Goal: Task Accomplishment & Management: Complete application form

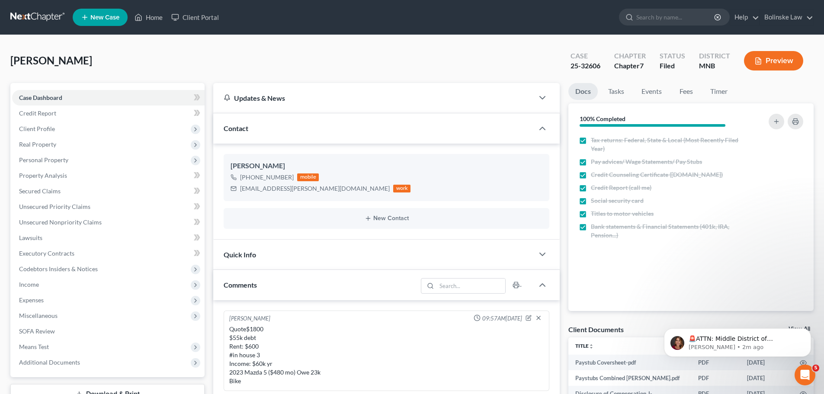
click at [12, 13] on link at bounding box center [37, 18] width 55 height 16
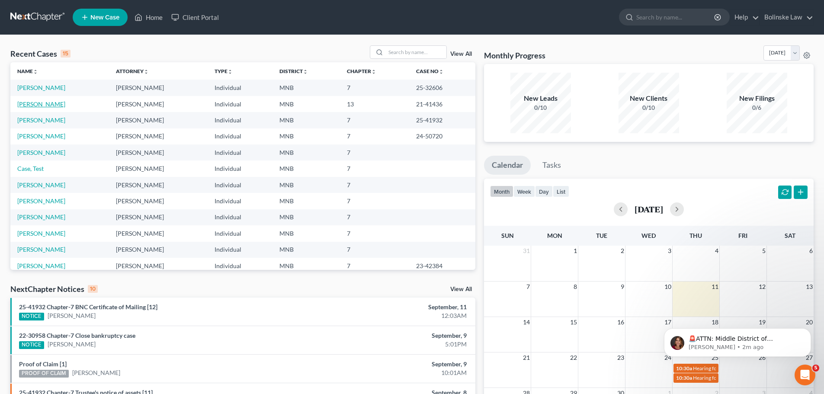
click at [41, 105] on link "Brewer, Angela" at bounding box center [41, 103] width 48 height 7
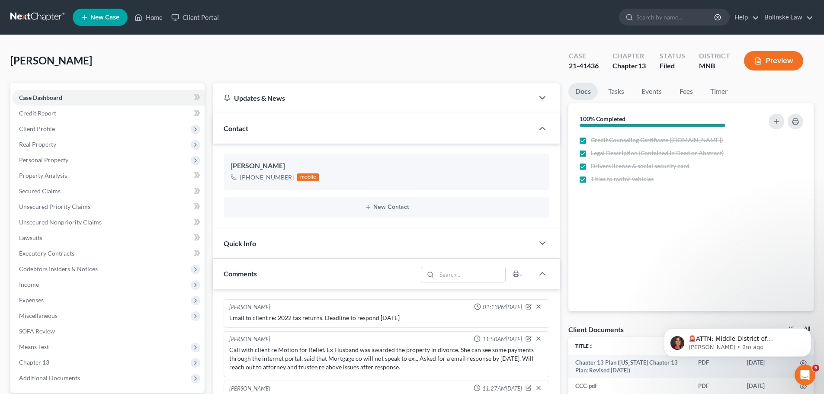
scroll to position [61, 0]
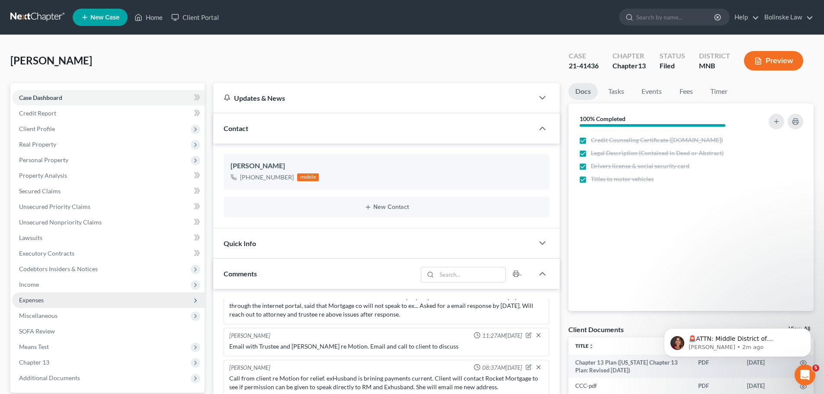
click at [54, 299] on span "Expenses" at bounding box center [108, 301] width 193 height 16
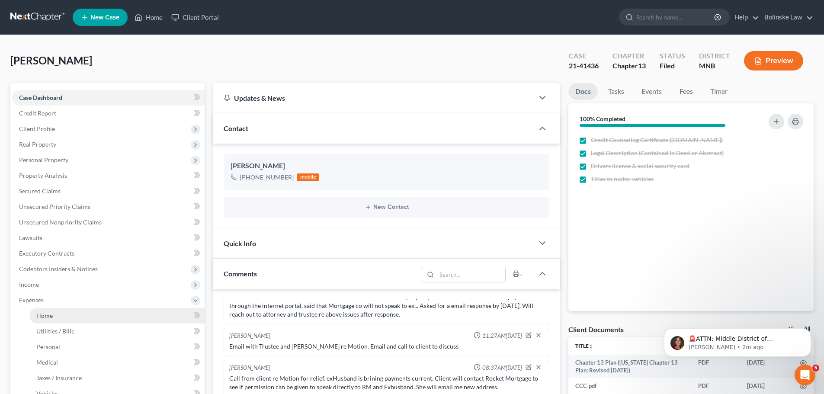
click at [65, 317] on link "Home" at bounding box center [116, 316] width 175 height 16
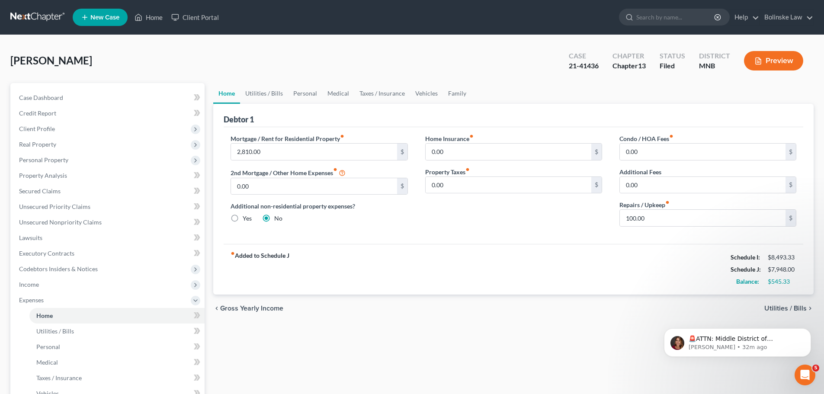
click at [28, 18] on link at bounding box center [37, 18] width 55 height 16
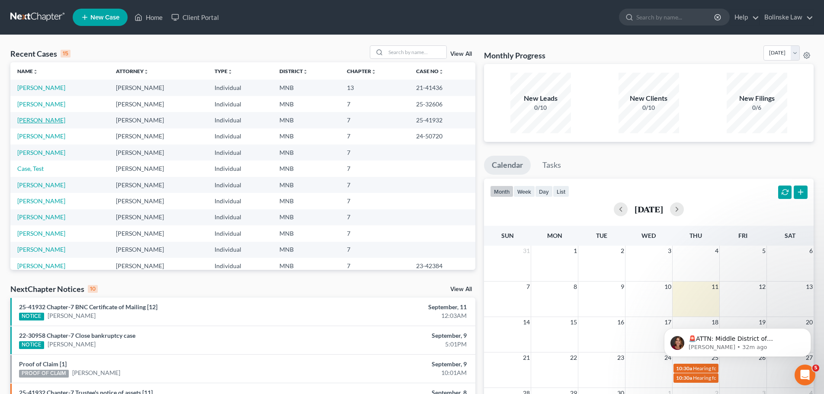
click at [37, 122] on link "Phillips, Daniel" at bounding box center [41, 119] width 48 height 7
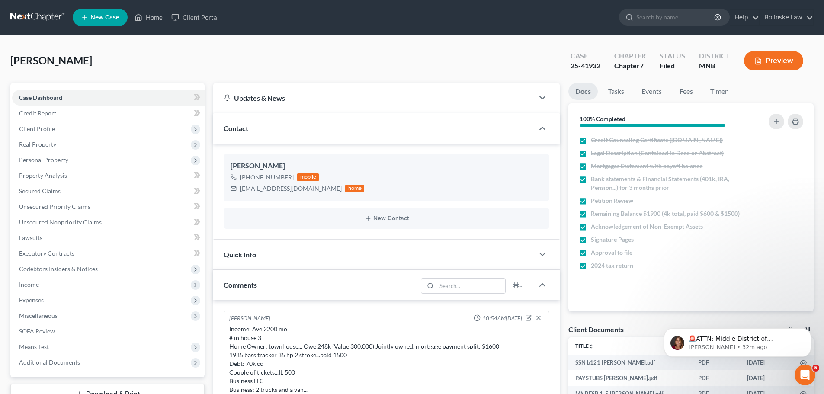
scroll to position [302, 0]
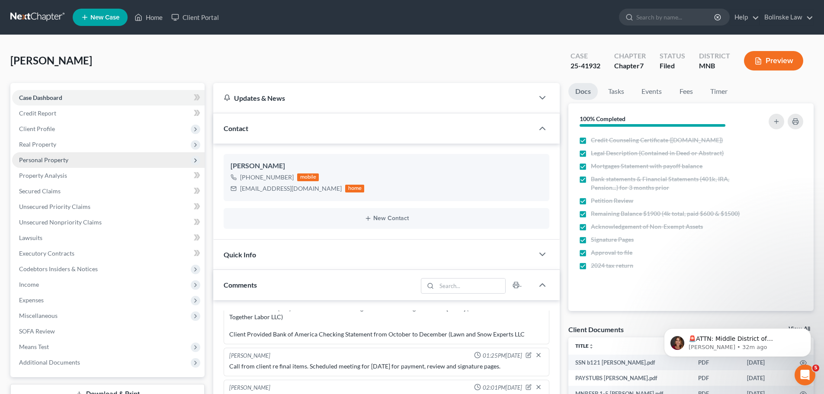
click at [58, 158] on span "Personal Property" at bounding box center [43, 159] width 49 height 7
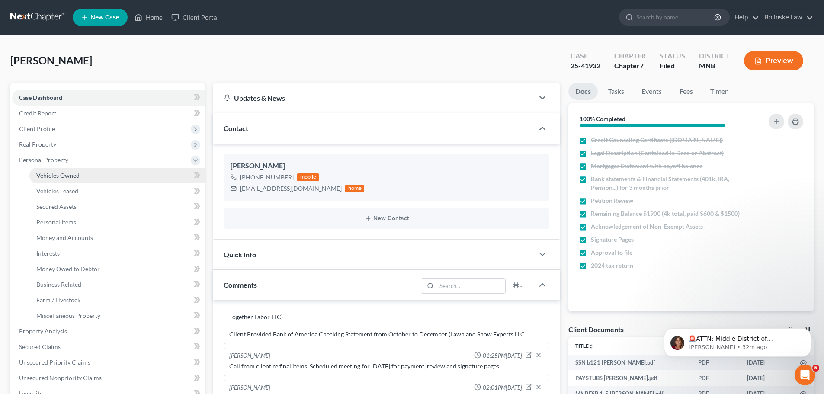
click at [68, 172] on span "Vehicles Owned" at bounding box center [57, 175] width 43 height 7
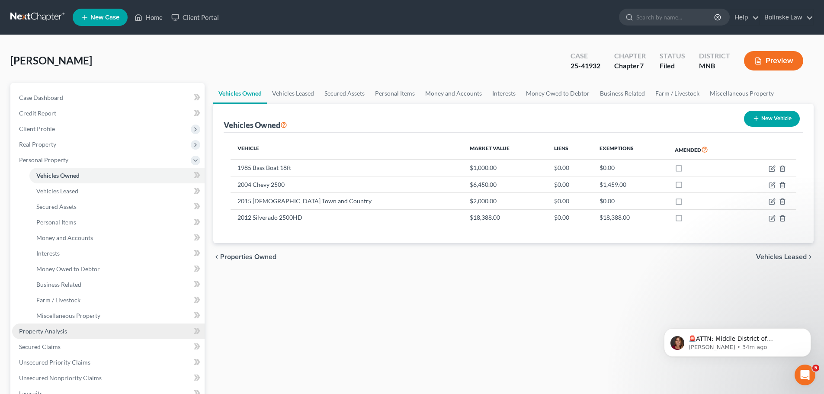
click at [53, 329] on span "Property Analysis" at bounding box center [43, 331] width 48 height 7
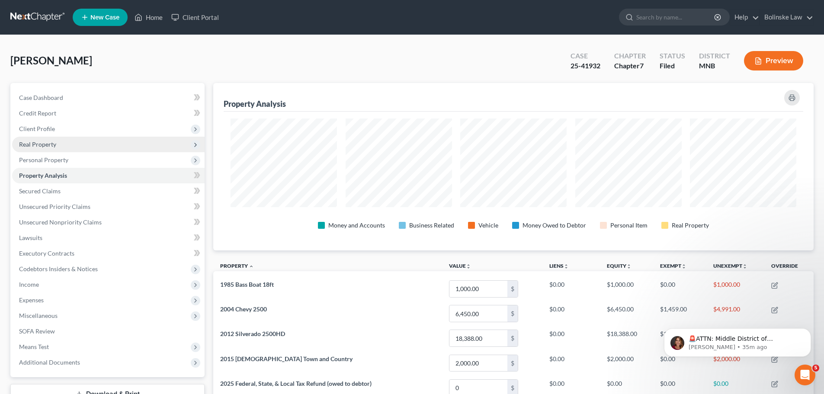
click at [60, 144] on span "Real Property" at bounding box center [108, 145] width 193 height 16
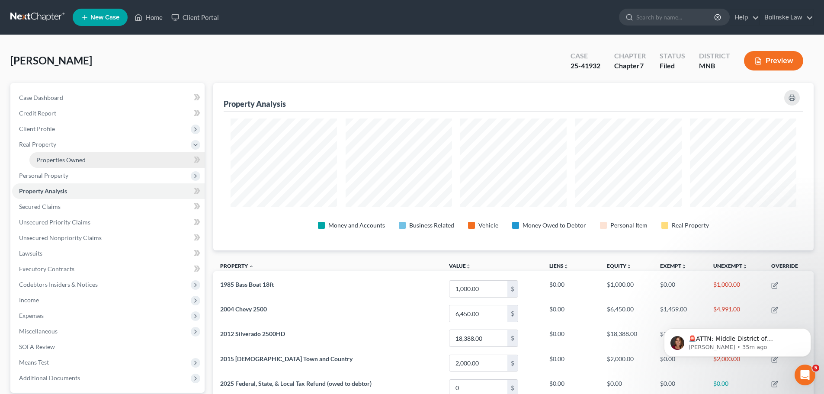
click at [74, 161] on span "Properties Owned" at bounding box center [60, 159] width 49 height 7
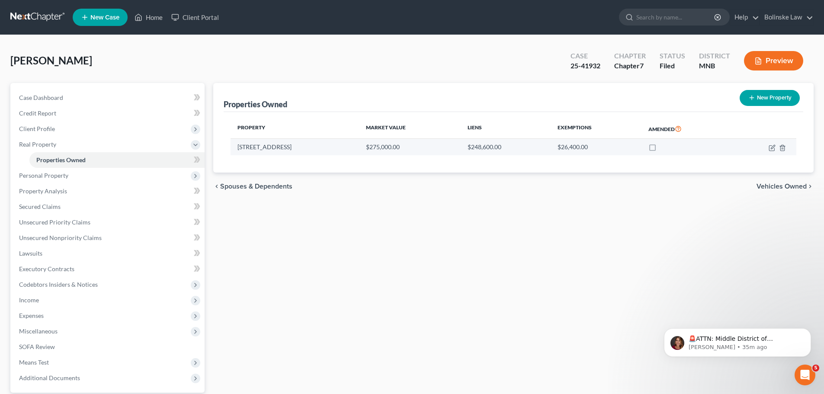
click at [278, 148] on td "8824 Cottonwood Lane N." at bounding box center [295, 147] width 129 height 16
click at [771, 148] on icon "button" at bounding box center [772, 148] width 7 height 7
select select "24"
select select "3"
select select "0"
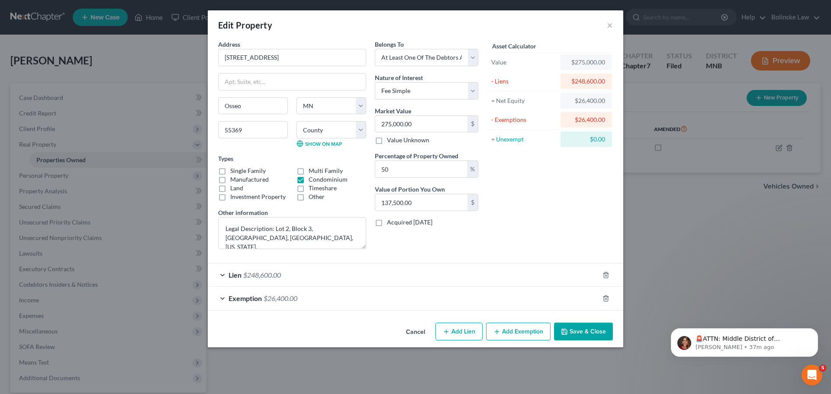
click at [234, 299] on span "Exemption" at bounding box center [244, 298] width 33 height 8
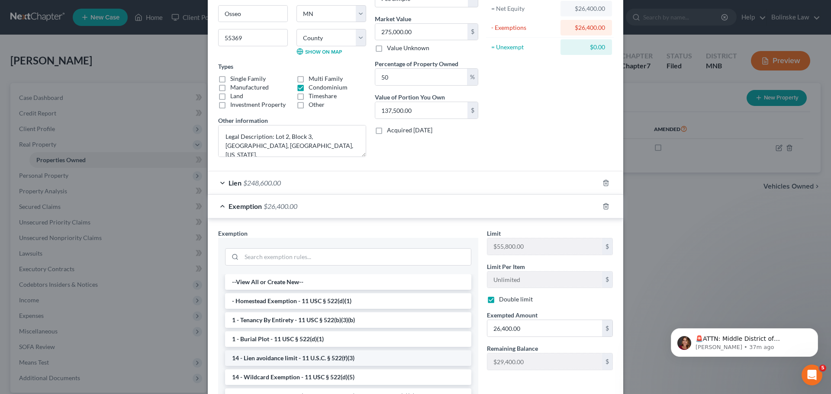
scroll to position [130, 0]
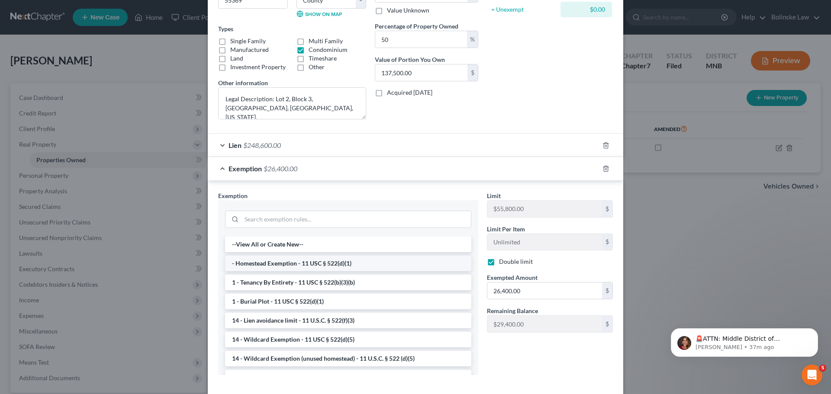
click at [301, 266] on li "- Homestead Exemption - 11 USC § 522(d)(1)" at bounding box center [348, 264] width 246 height 16
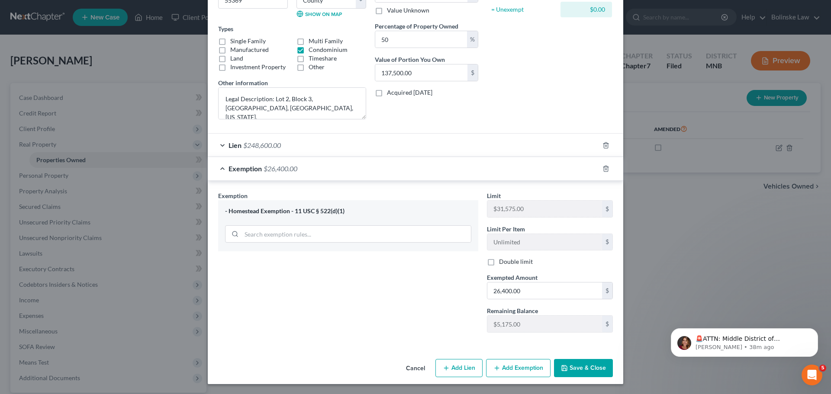
click at [499, 263] on label "Double limit" at bounding box center [516, 261] width 34 height 9
click at [502, 263] on input "Double limit" at bounding box center [505, 260] width 6 height 6
click at [499, 264] on label "Double limit" at bounding box center [516, 261] width 34 height 9
click at [502, 263] on input "Double limit" at bounding box center [505, 260] width 6 height 6
click at [499, 264] on label "Double limit" at bounding box center [516, 261] width 34 height 9
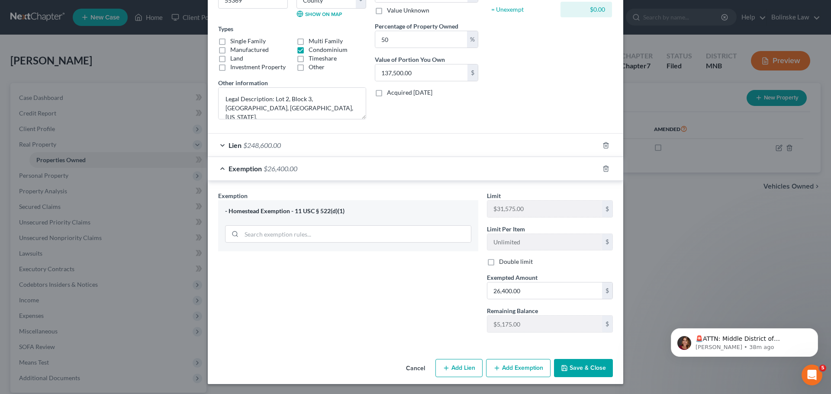
click at [502, 263] on input "Double limit" at bounding box center [505, 260] width 6 height 6
click at [499, 264] on label "Double limit" at bounding box center [516, 261] width 34 height 9
click at [502, 263] on input "Double limit" at bounding box center [505, 260] width 6 height 6
click at [499, 263] on label "Double limit" at bounding box center [516, 261] width 34 height 9
click at [502, 263] on input "Double limit" at bounding box center [505, 260] width 6 height 6
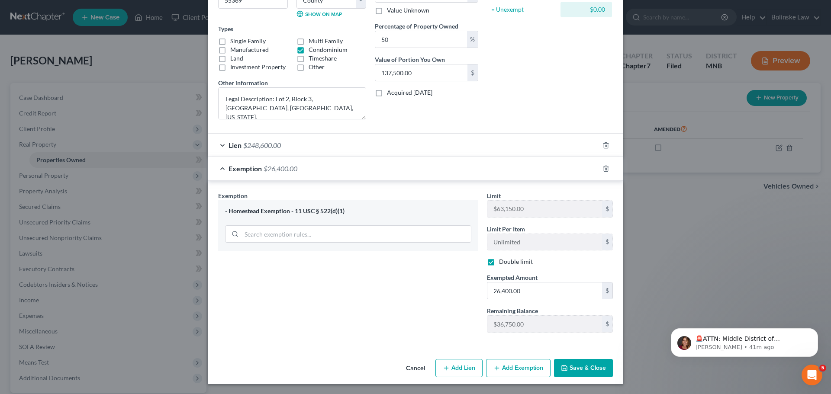
click at [499, 263] on label "Double limit" at bounding box center [516, 261] width 34 height 9
click at [502, 263] on input "Double limit" at bounding box center [505, 260] width 6 height 6
checkbox input "false"
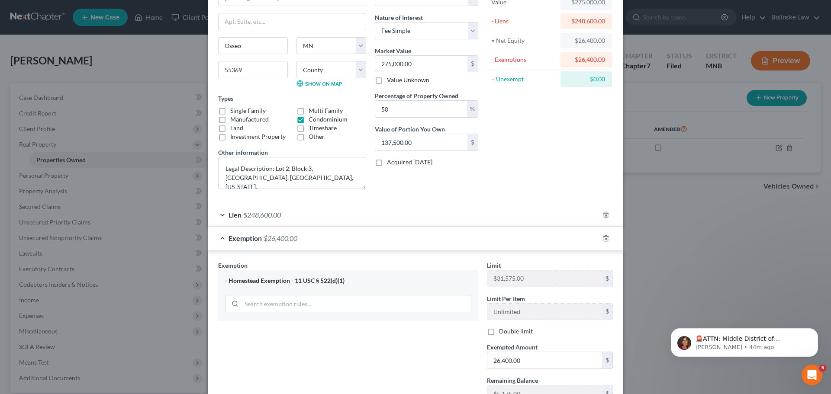
scroll to position [0, 0]
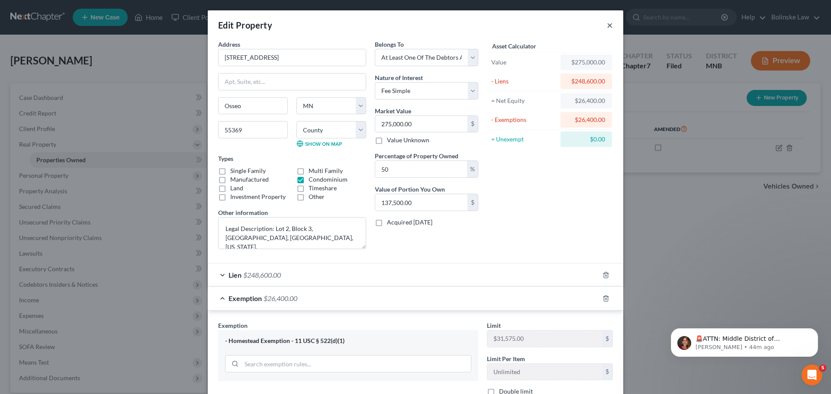
click at [608, 27] on button "×" at bounding box center [610, 25] width 6 height 10
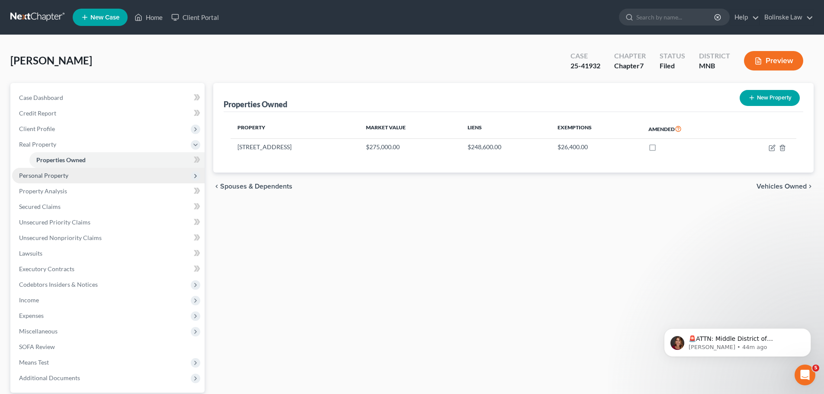
click at [49, 177] on span "Personal Property" at bounding box center [43, 175] width 49 height 7
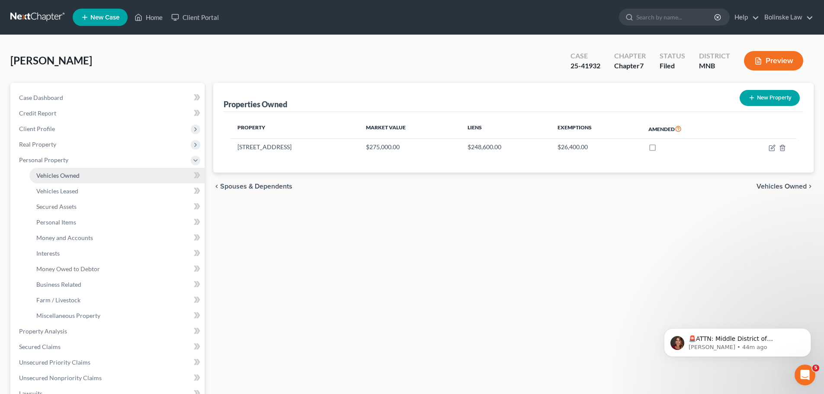
click at [53, 175] on span "Vehicles Owned" at bounding box center [57, 175] width 43 height 7
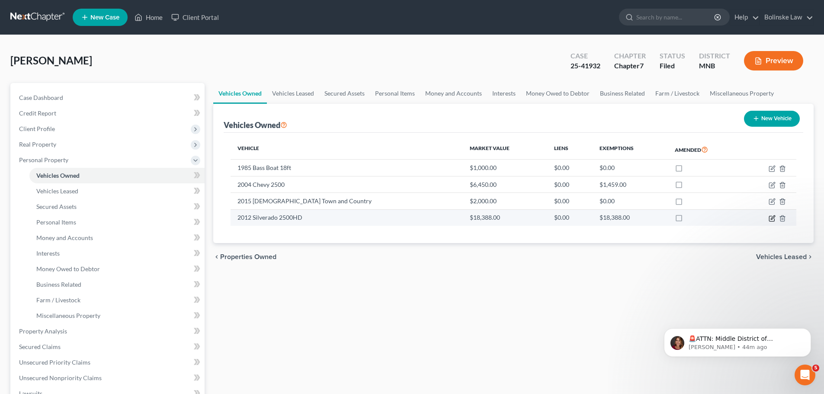
click at [773, 218] on icon "button" at bounding box center [772, 218] width 7 height 7
select select "1"
select select "14"
select select "3"
select select "0"
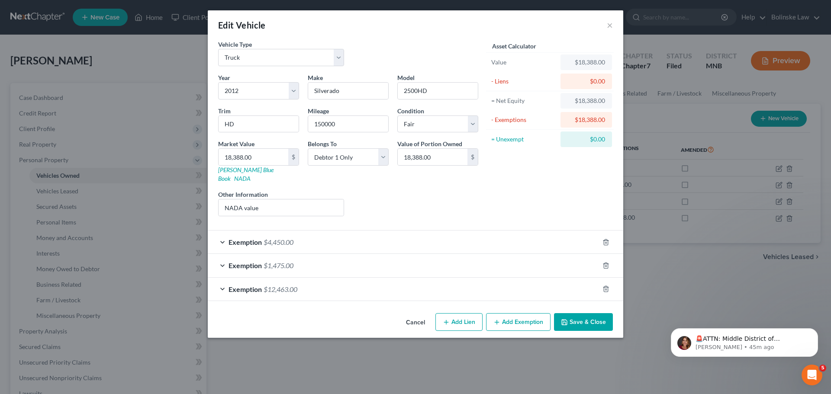
click at [434, 278] on div "Exemption $12,463.00" at bounding box center [403, 289] width 391 height 23
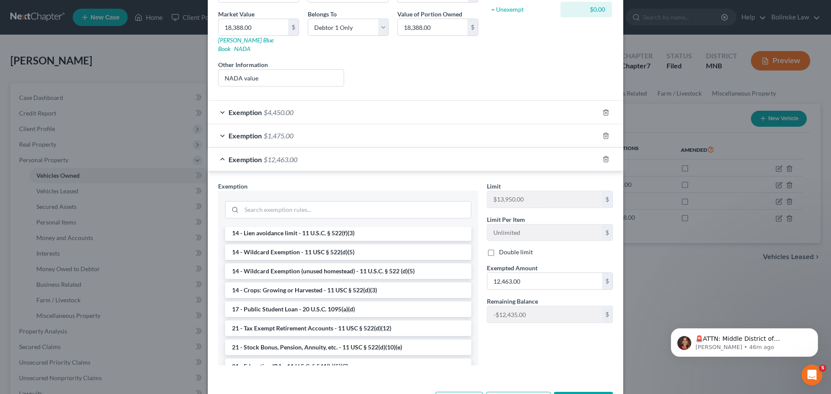
scroll to position [154, 0]
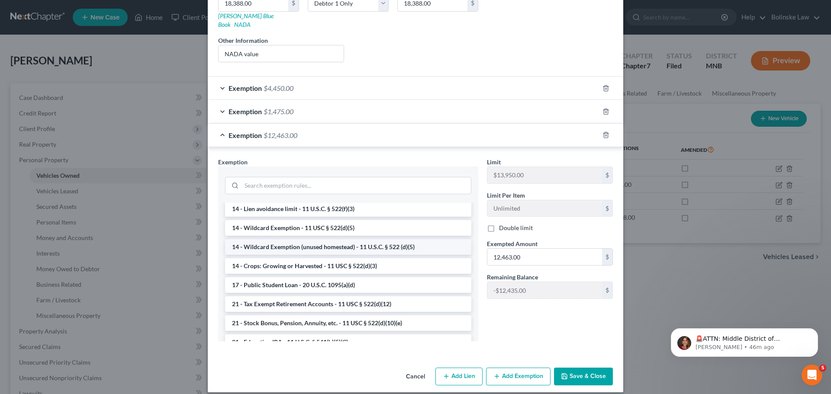
click at [346, 239] on li "14 - Wildcard Exemption (unused homestead) - 11 U.S.C. § 522 (d)(5)" at bounding box center [348, 247] width 246 height 16
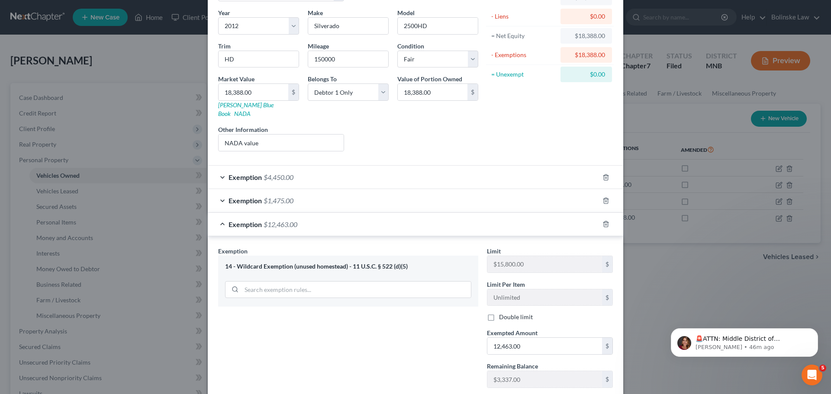
scroll to position [0, 0]
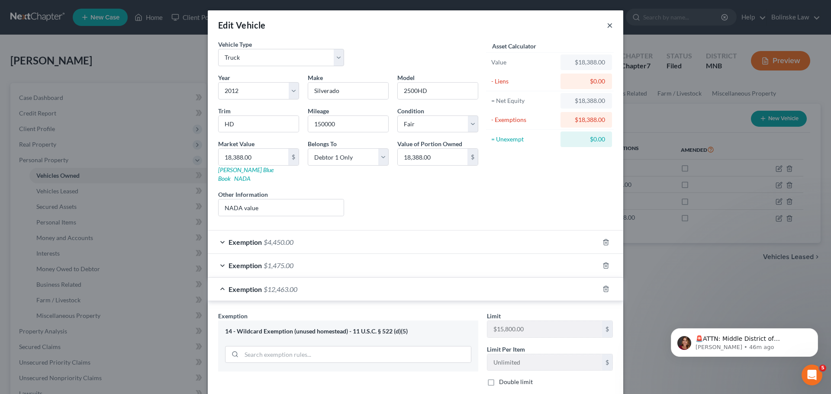
click at [607, 26] on button "×" at bounding box center [610, 25] width 6 height 10
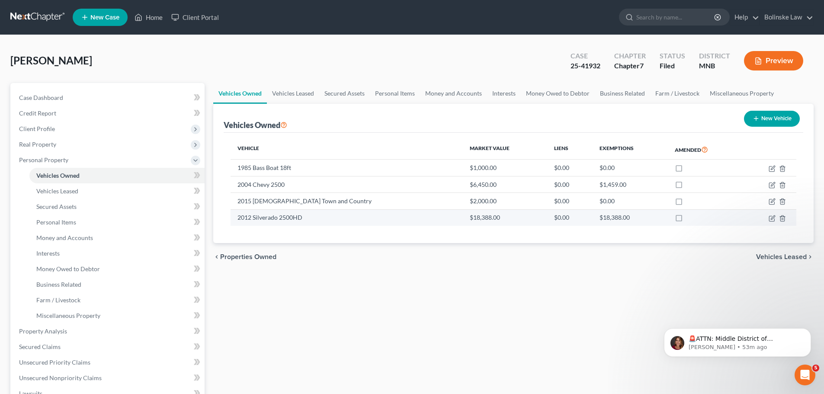
click at [298, 219] on td "2012 Silverado 2500HD" at bounding box center [347, 217] width 232 height 16
click at [774, 218] on icon "button" at bounding box center [773, 218] width 4 height 4
select select "1"
select select "14"
select select "3"
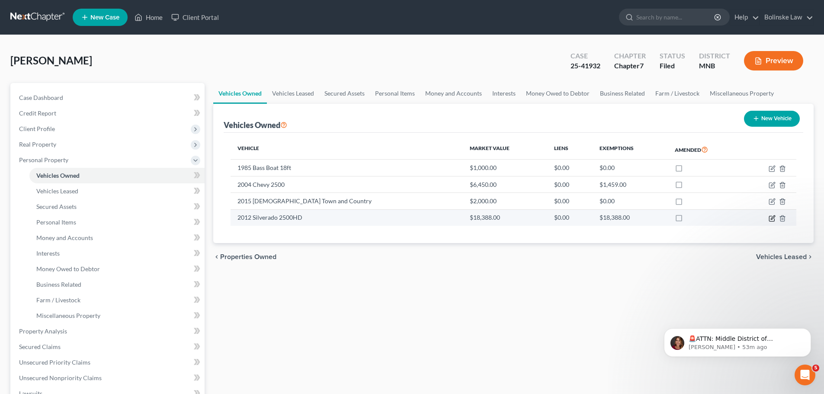
select select "0"
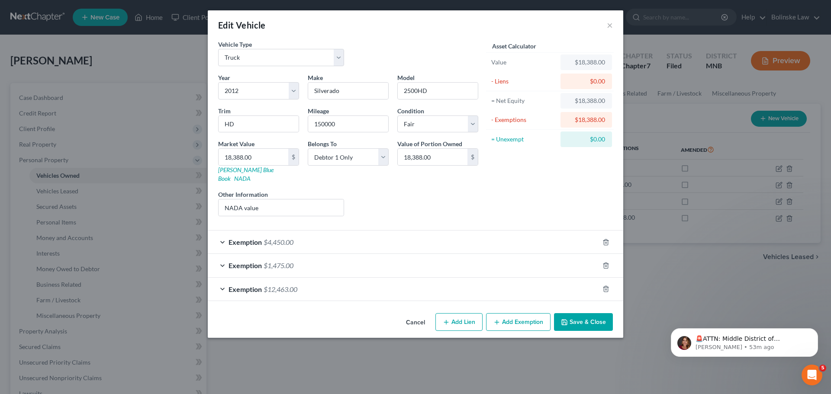
click at [223, 235] on div "Exemption $4,450.00" at bounding box center [403, 242] width 391 height 23
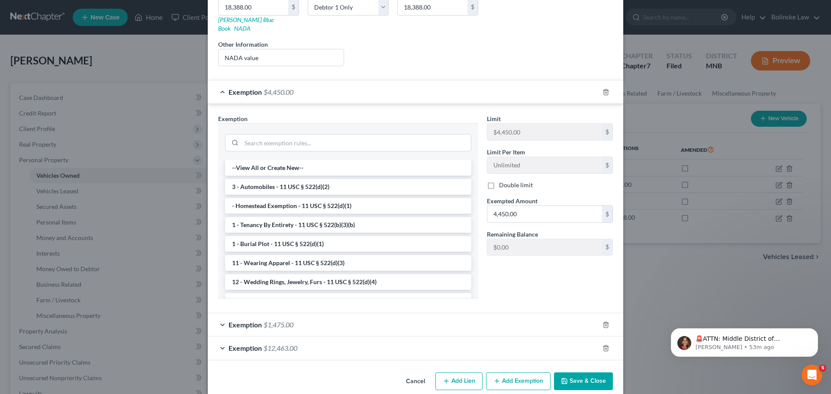
scroll to position [155, 0]
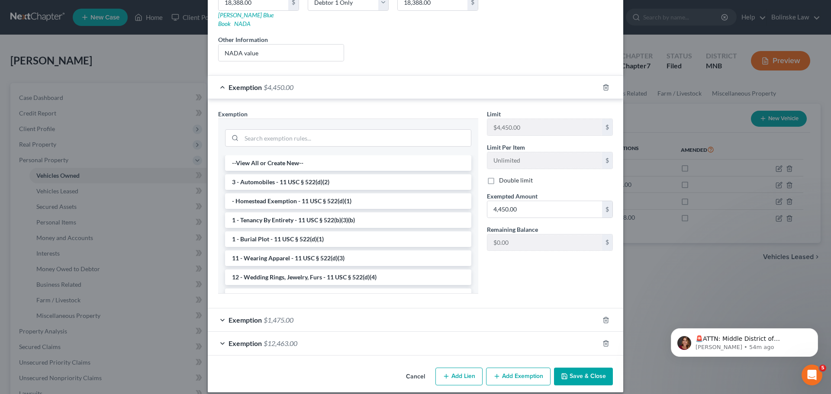
click at [219, 311] on div "Exemption $1,475.00" at bounding box center [403, 320] width 391 height 23
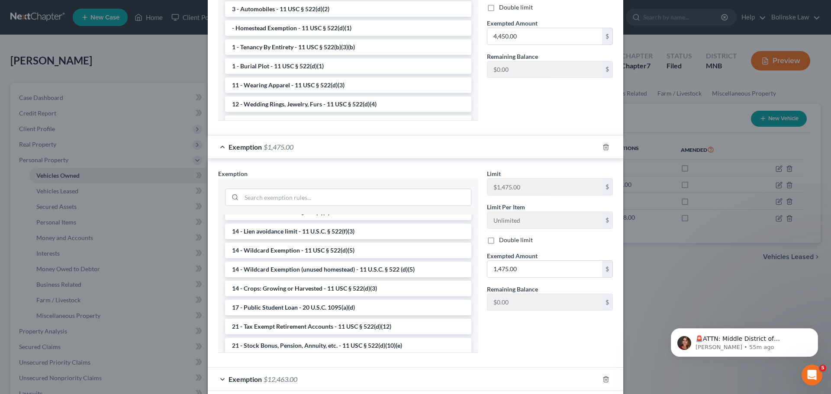
scroll to position [163, 0]
click at [219, 372] on div "Exemption $12,463.00" at bounding box center [403, 379] width 391 height 23
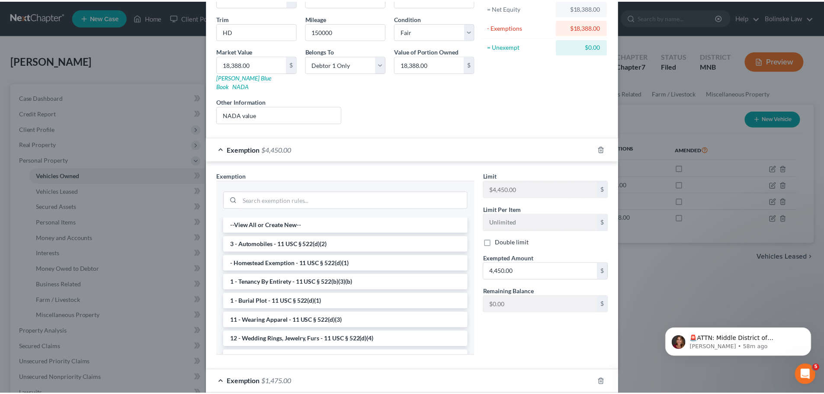
scroll to position [0, 0]
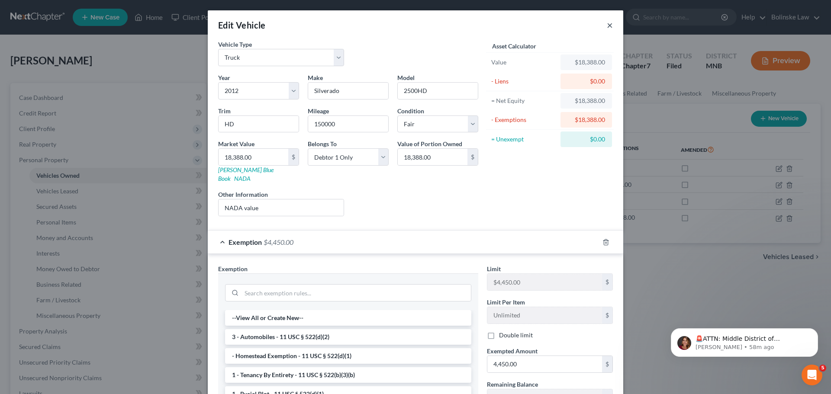
click at [607, 25] on button "×" at bounding box center [610, 25] width 6 height 10
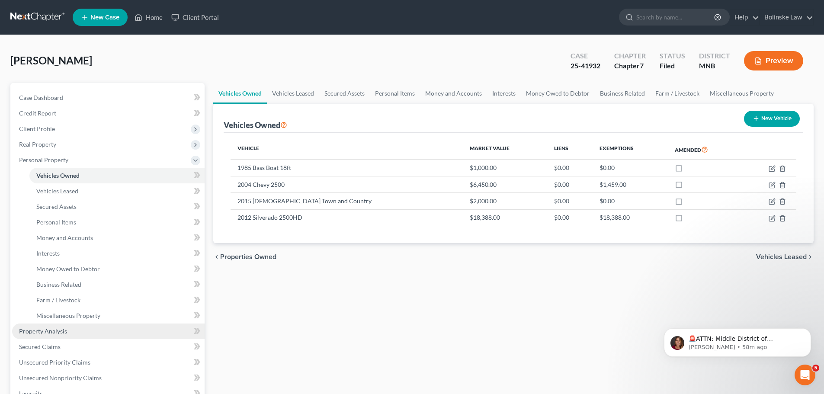
click at [66, 330] on link "Property Analysis" at bounding box center [108, 332] width 193 height 16
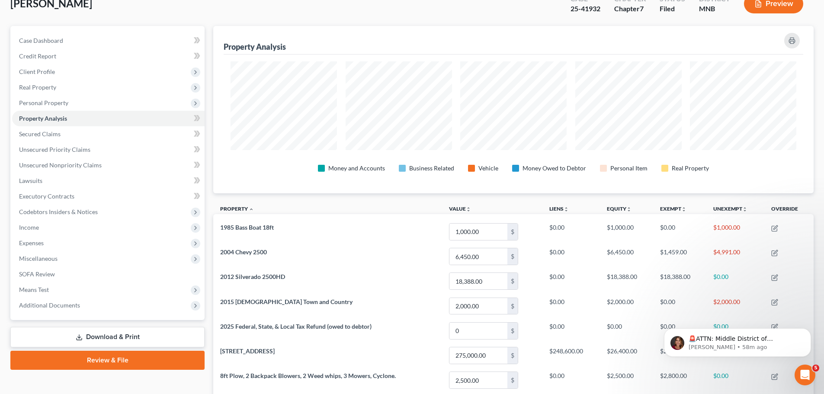
scroll to position [49, 0]
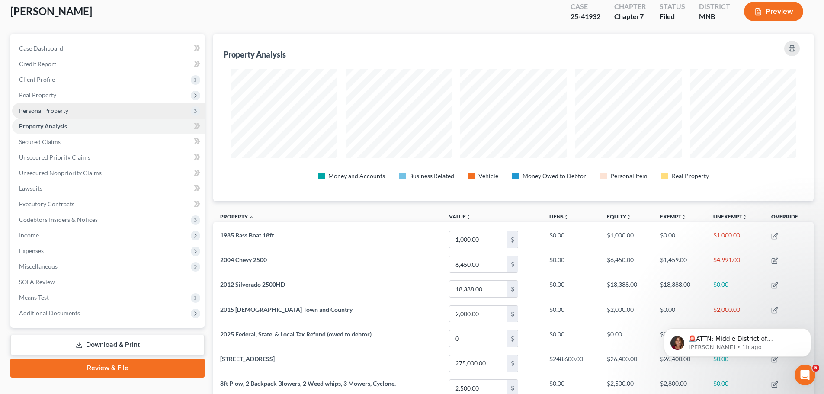
click at [67, 108] on span "Personal Property" at bounding box center [43, 110] width 49 height 7
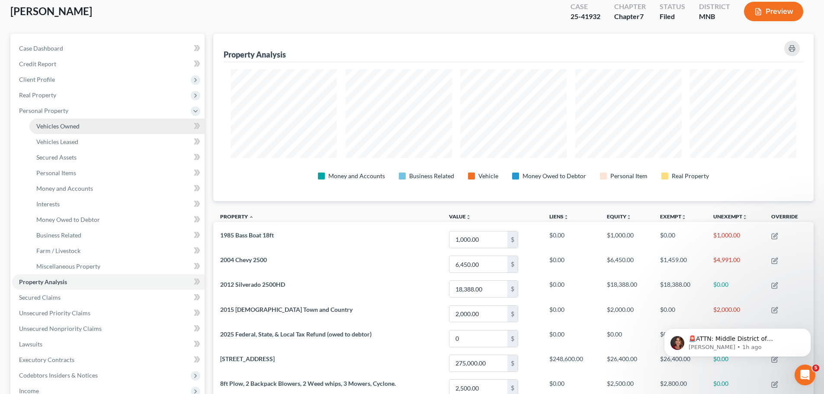
click at [77, 126] on span "Vehicles Owned" at bounding box center [57, 125] width 43 height 7
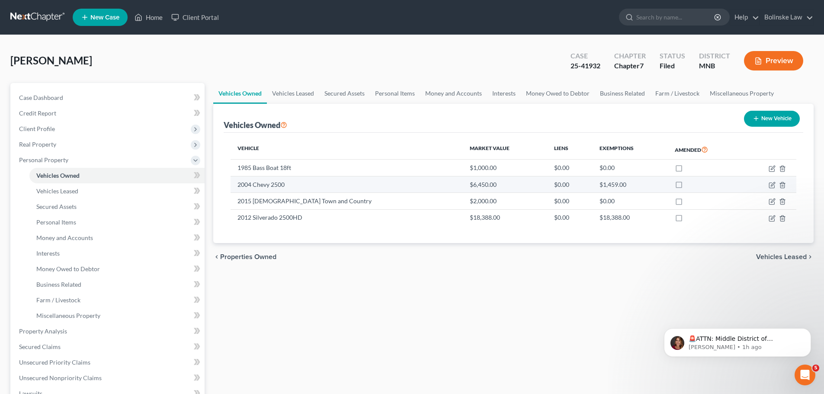
click at [742, 184] on td at bounding box center [769, 184] width 55 height 16
click at [772, 182] on icon "button" at bounding box center [772, 185] width 7 height 7
select select "1"
select select "22"
select select "4"
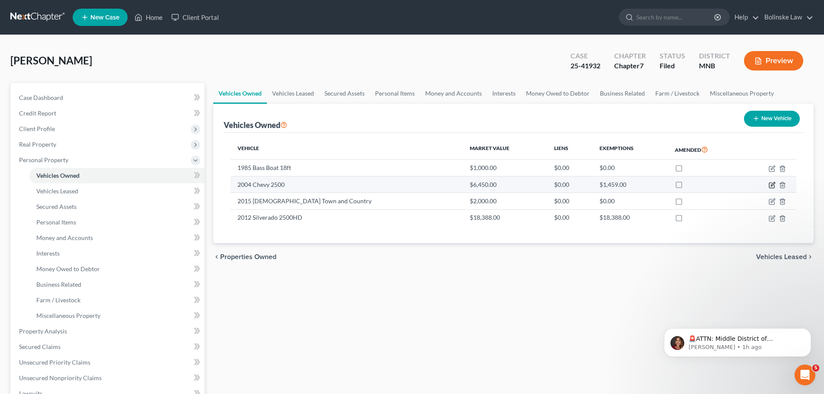
select select "0"
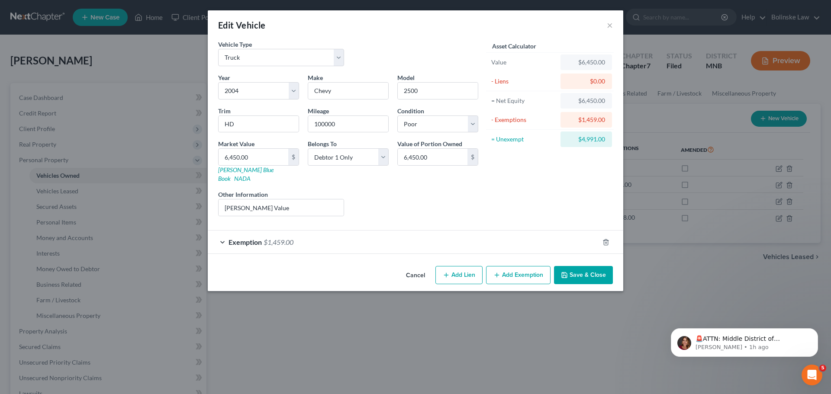
click at [220, 232] on div "Exemption $1,459.00" at bounding box center [403, 242] width 391 height 23
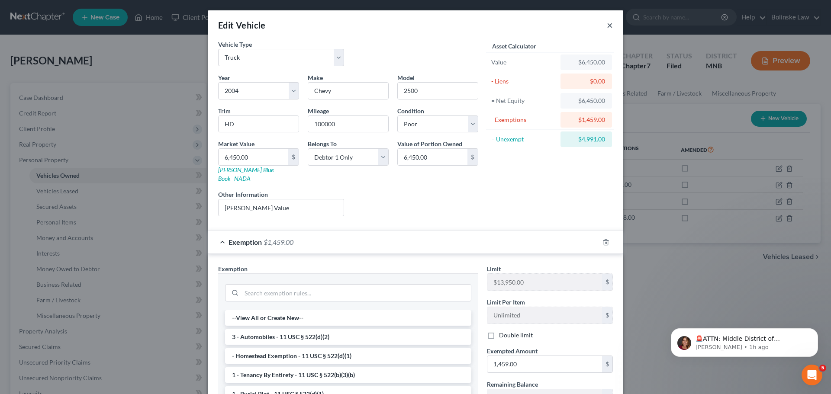
click at [607, 25] on button "×" at bounding box center [610, 25] width 6 height 10
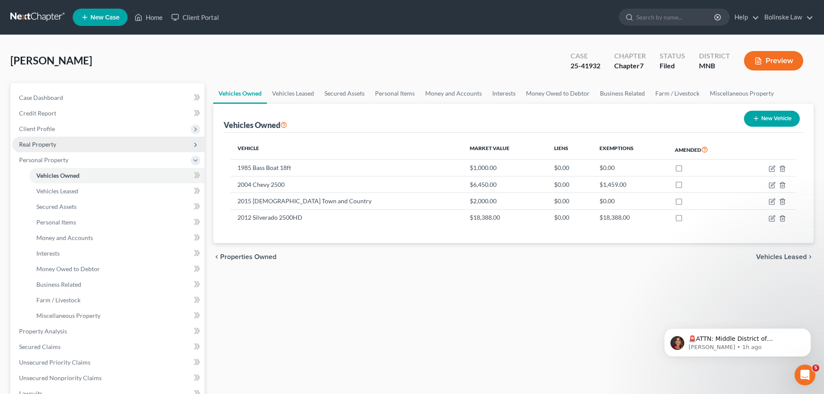
click at [51, 145] on span "Real Property" at bounding box center [37, 144] width 37 height 7
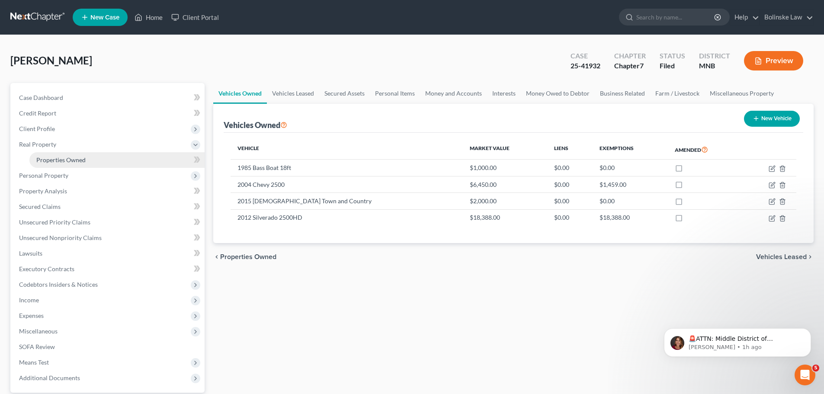
click at [64, 158] on span "Properties Owned" at bounding box center [60, 159] width 49 height 7
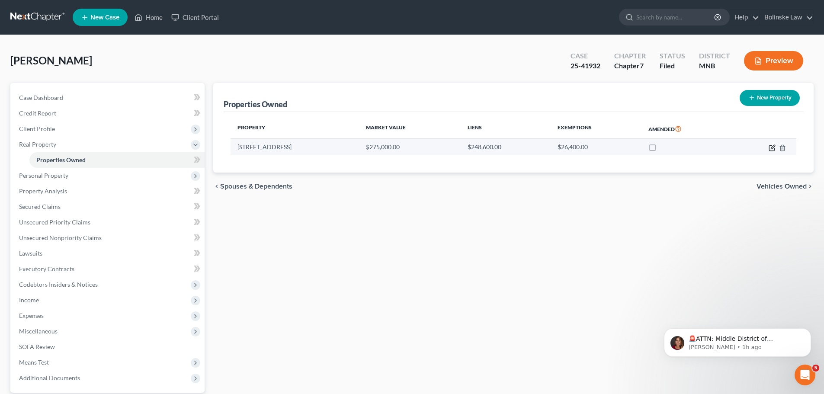
click at [772, 146] on icon "button" at bounding box center [772, 148] width 7 height 7
select select "24"
select select "26"
select select "3"
select select "0"
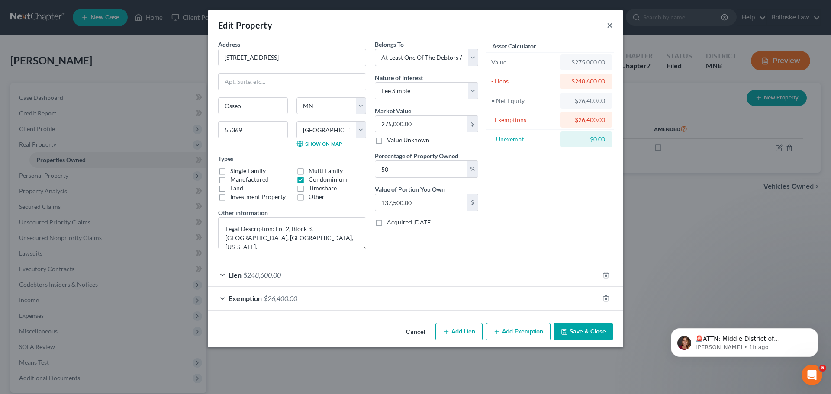
click at [607, 25] on button "×" at bounding box center [610, 25] width 6 height 10
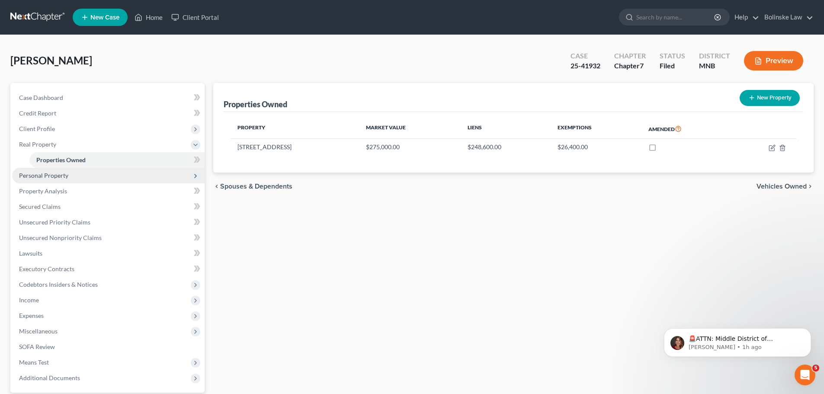
click at [51, 178] on span "Personal Property" at bounding box center [43, 175] width 49 height 7
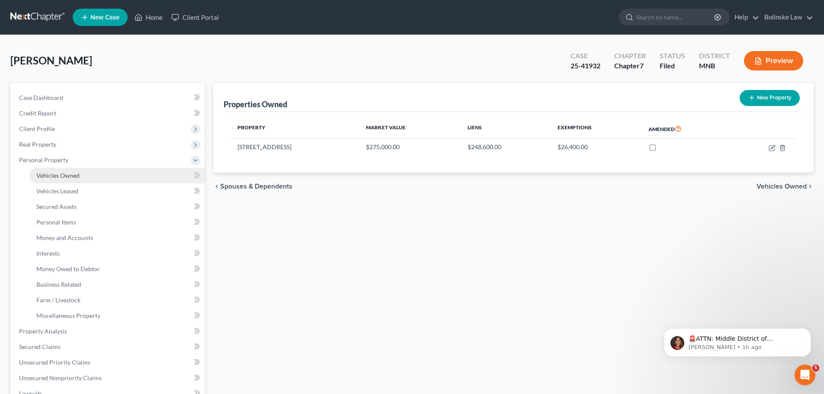
click at [70, 172] on span "Vehicles Owned" at bounding box center [57, 175] width 43 height 7
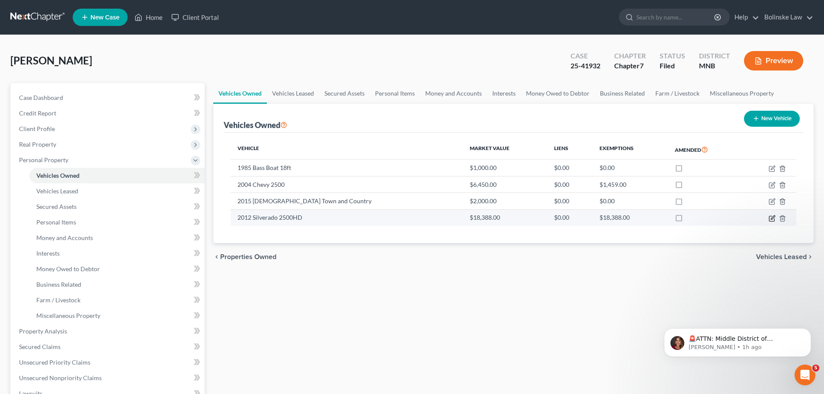
click at [769, 219] on icon "button" at bounding box center [771, 218] width 5 height 5
select select "1"
select select "14"
select select "3"
select select "0"
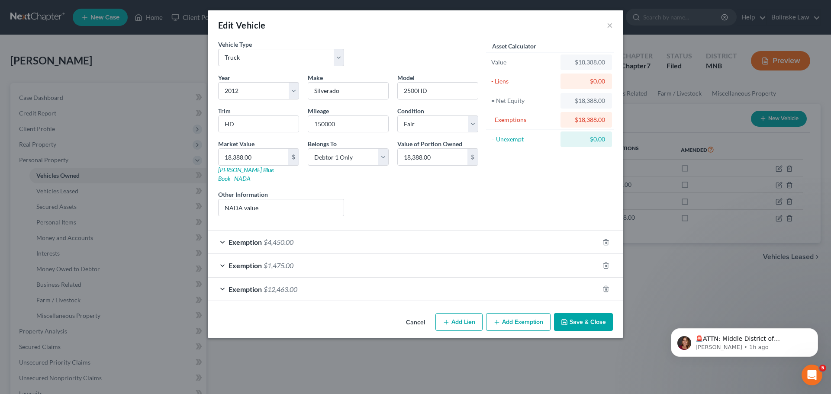
click at [224, 232] on div "Exemption $4,450.00" at bounding box center [403, 242] width 391 height 23
